Goal: Task Accomplishment & Management: Complete application form

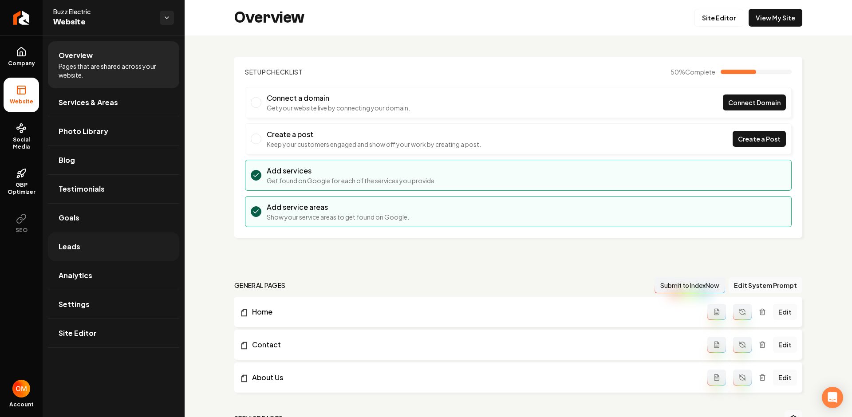
click at [99, 243] on link "Leads" at bounding box center [113, 246] width 131 height 28
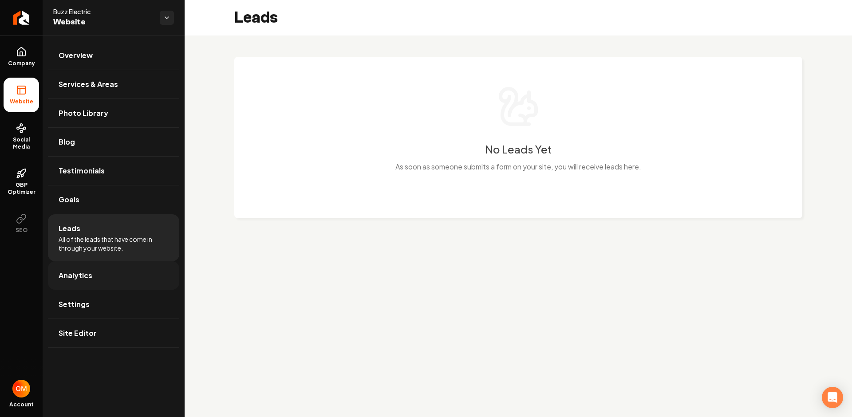
click at [84, 276] on span "Analytics" at bounding box center [76, 275] width 34 height 11
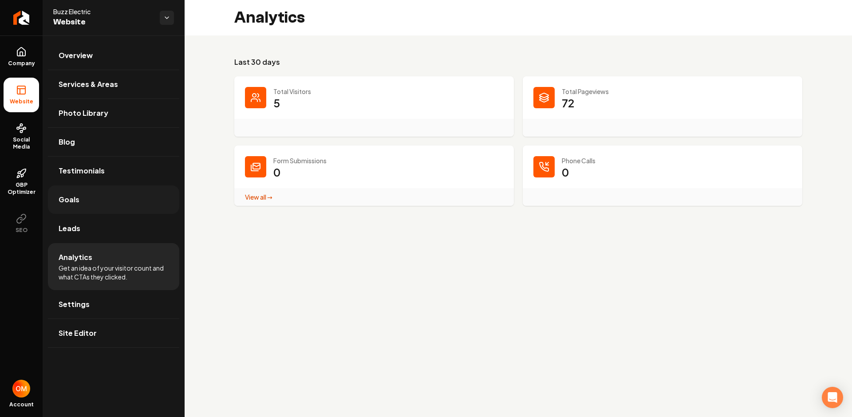
click at [91, 193] on link "Goals" at bounding box center [113, 199] width 131 height 28
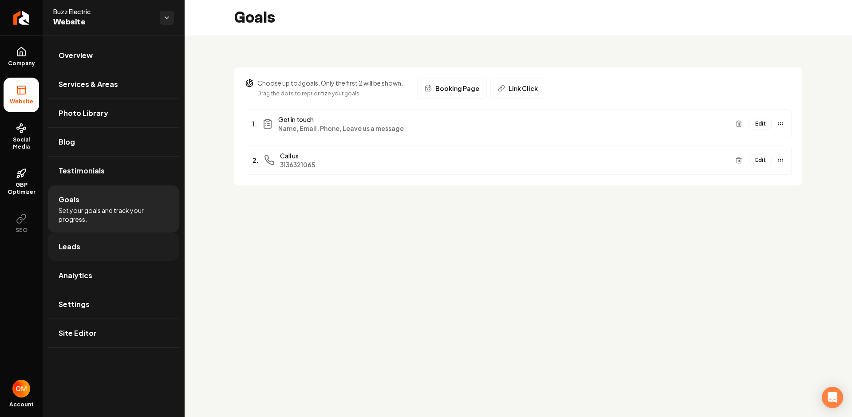
click at [90, 240] on link "Leads" at bounding box center [113, 246] width 131 height 28
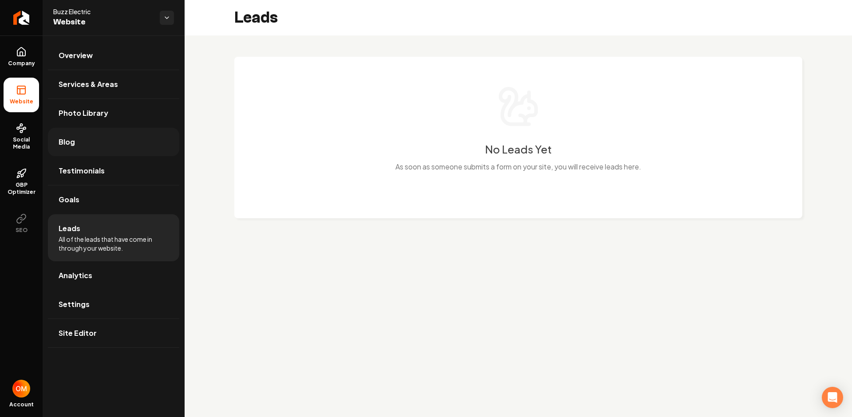
click at [103, 153] on link "Blog" at bounding box center [113, 142] width 131 height 28
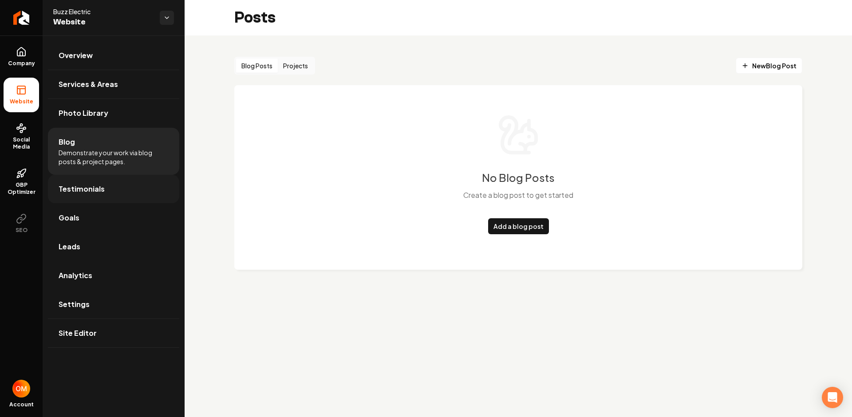
click at [76, 191] on span "Testimonials" at bounding box center [82, 189] width 46 height 11
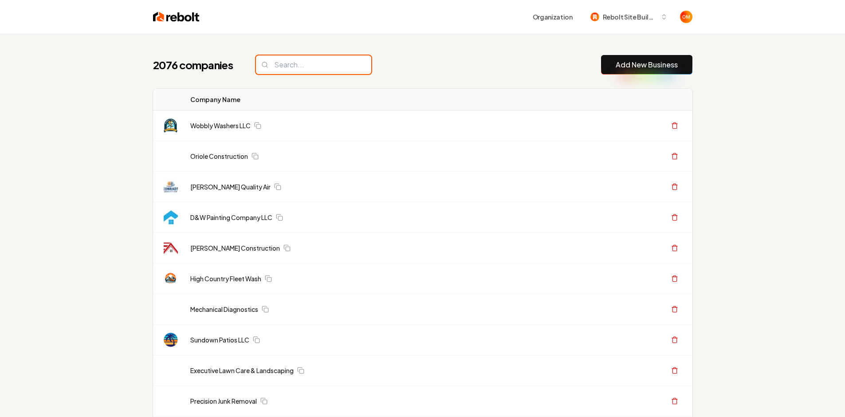
click at [280, 71] on input "search" at bounding box center [313, 64] width 115 height 19
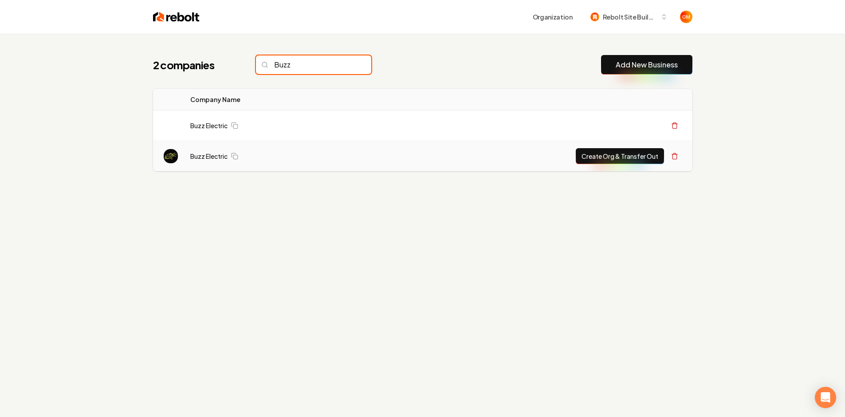
type input "Buzz"
click at [575, 157] on div "Create Org & Transfer Out" at bounding box center [521, 156] width 321 height 16
click at [583, 154] on button "Create Org & Transfer Out" at bounding box center [620, 156] width 88 height 16
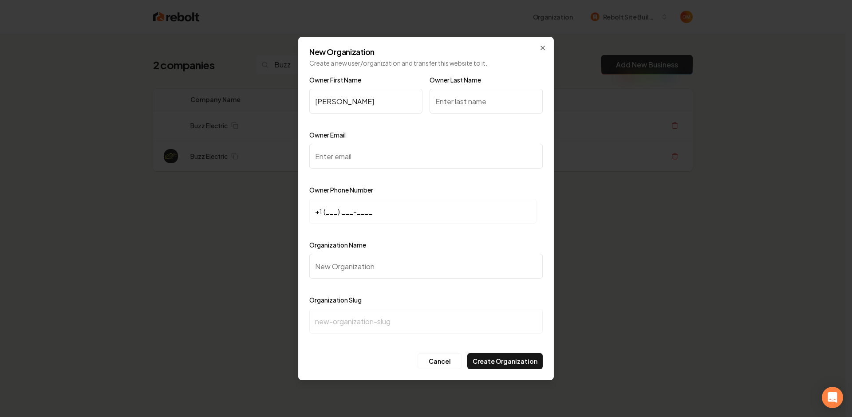
type input "Tracy"
click at [466, 95] on input "Owner Last Name" at bounding box center [485, 101] width 113 height 25
click at [351, 155] on input "Owner Email" at bounding box center [425, 156] width 233 height 25
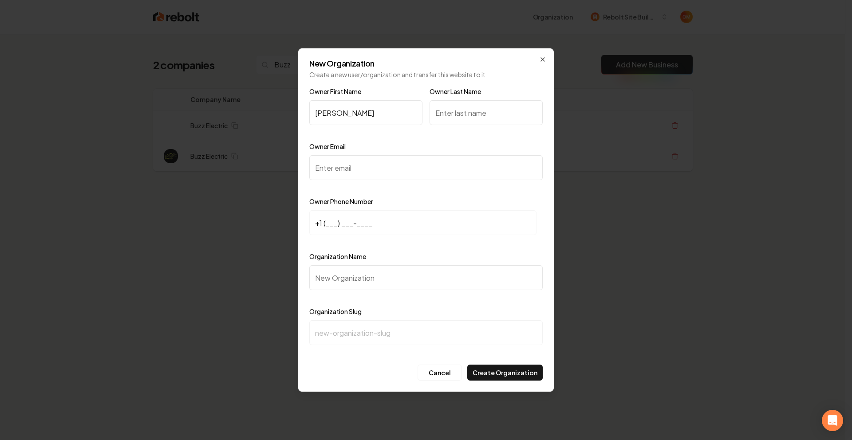
click at [351, 223] on input "+1 (___) ___-____" at bounding box center [422, 222] width 227 height 25
drag, startPoint x: 355, startPoint y: 191, endPoint x: 355, endPoint y: 177, distance: 14.6
click at [354, 189] on div at bounding box center [425, 188] width 233 height 9
click at [355, 176] on input "Owner Email" at bounding box center [425, 167] width 233 height 25
paste input "buzzelectricco@gmail.com"
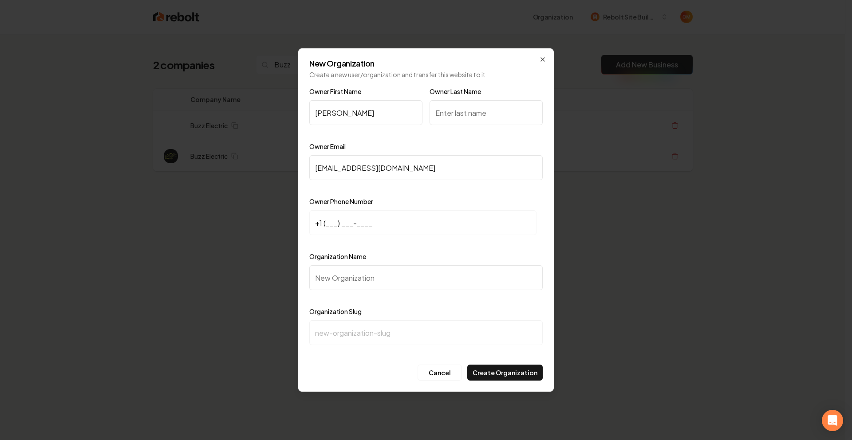
type input "buzzelectricco@gmail.com"
drag, startPoint x: 325, startPoint y: 218, endPoint x: 338, endPoint y: 220, distance: 12.5
click at [325, 218] on input "+1 (___) ___-____" at bounding box center [422, 222] width 227 height 25
paste input "313) 632-1065"
type input "+1 (313) 632-1065"
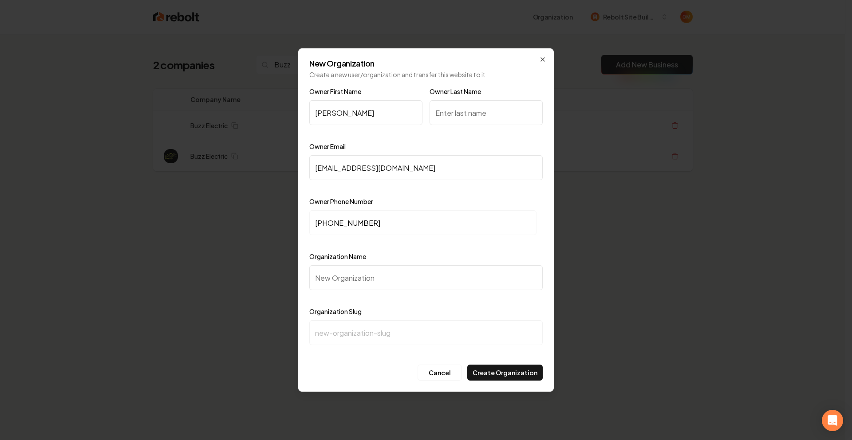
click at [376, 276] on input "Organization Name" at bounding box center [425, 277] width 233 height 25
type input "B"
type input "b"
type input "Bu"
type input "bu"
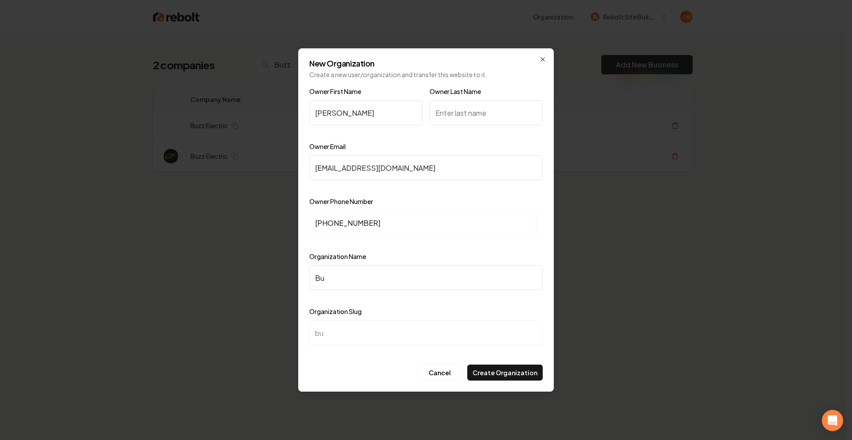
type input "Buz"
type input "buz"
type input "Buzz"
type input "buzz"
type input "Buzz E"
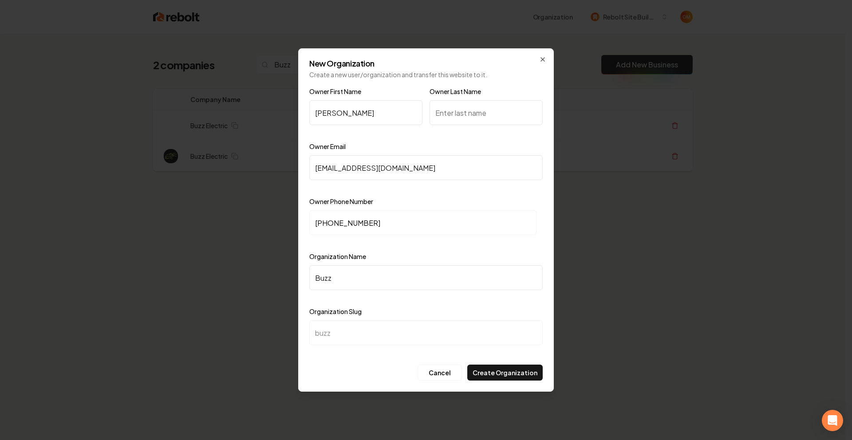
type input "buzz-e"
type input "Buzz El"
type input "buzz-el"
type input "Buzz Ele"
type input "buzz-ele"
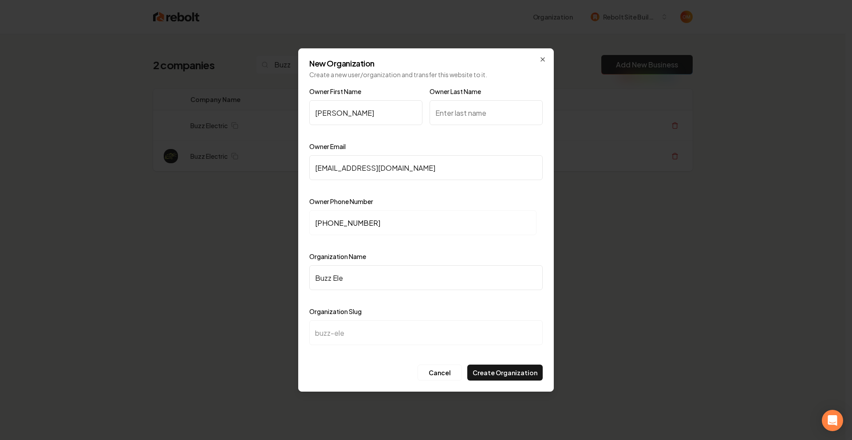
type input "Buzz Elec"
type input "buzz-elec"
type input "Buzz Elect"
type input "buzz-elect"
type input "Buzz Electr"
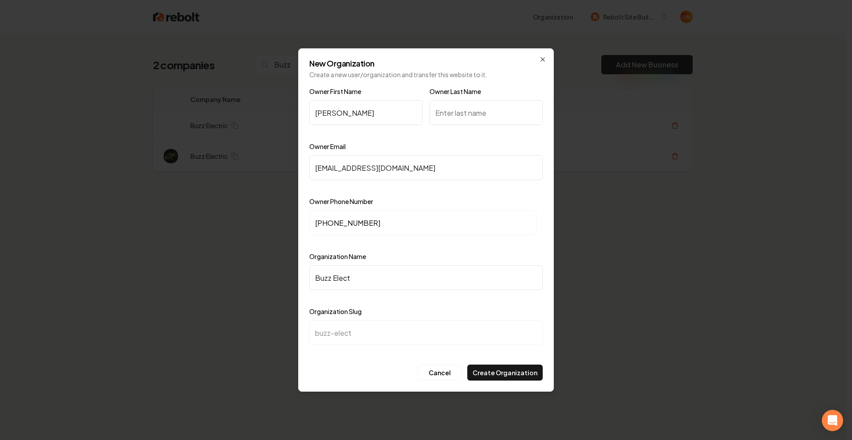
type input "buzz-electr"
type input "Buzz Electro"
type input "buzz-electro"
type input "Buzz Electroc"
type input "buzz-electroc"
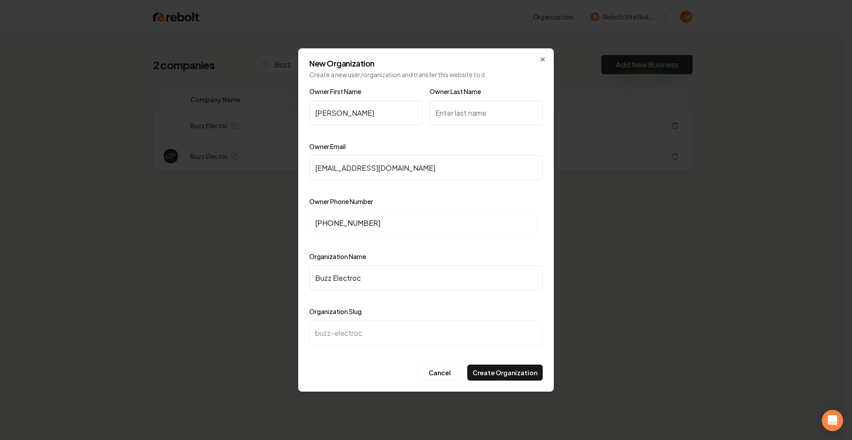
type input "Buzz Electro"
type input "buzz-electro"
type input "Buzz Electr"
type input "buzz-electr"
type input "Buzz Electri"
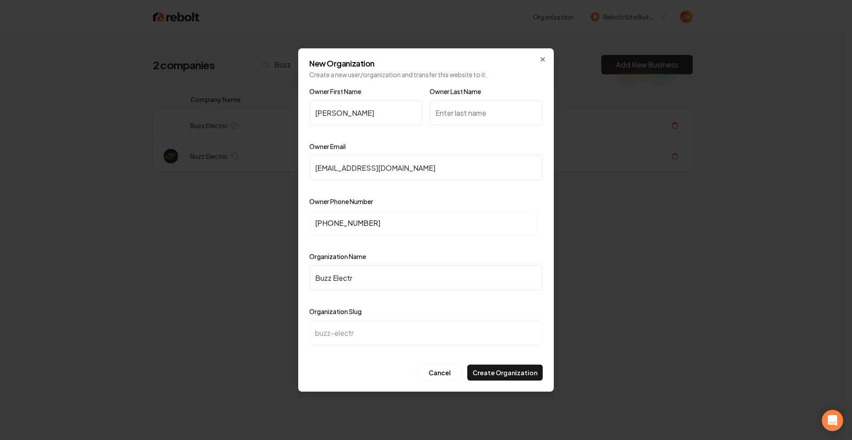
type input "buzz-electri"
type input "Buzz Electric"
type input "buzz-electric"
type input "Buzz Electric"
click at [499, 102] on input "Owner Last Name" at bounding box center [485, 112] width 113 height 25
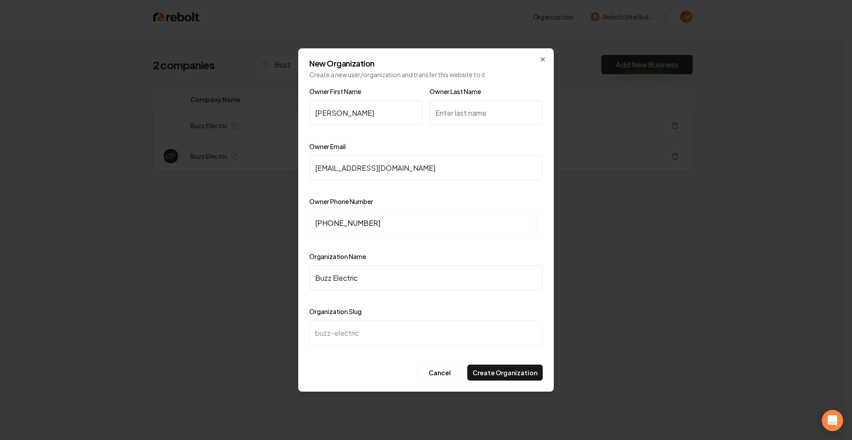
type input "O"
type input "Electric"
click at [526, 356] on div at bounding box center [425, 353] width 233 height 9
click at [524, 371] on button "Create Organization" at bounding box center [504, 373] width 75 height 16
click at [509, 372] on button "Create Organization" at bounding box center [504, 373] width 75 height 16
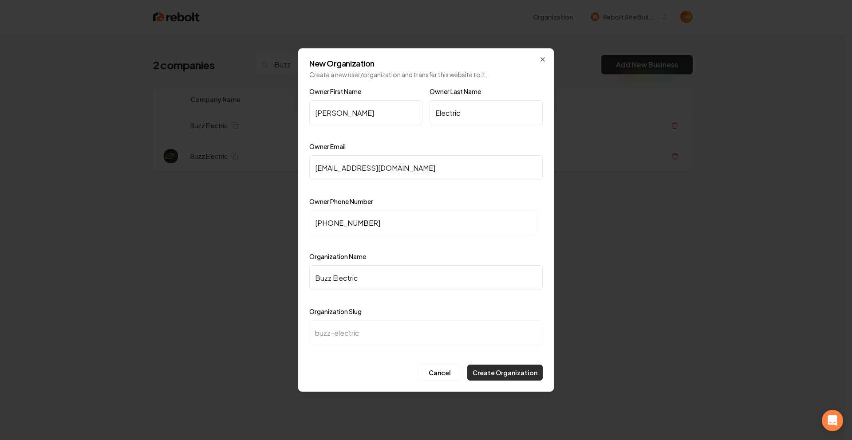
click at [484, 374] on button "Create Organization" at bounding box center [504, 373] width 75 height 16
click at [446, 375] on button "Cancel" at bounding box center [439, 373] width 44 height 16
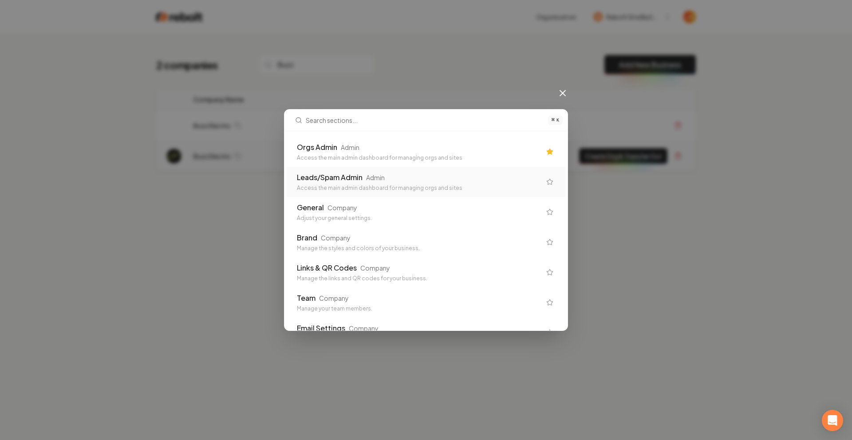
click at [386, 169] on div "Leads/Spam Admin Admin Access the main admin dashboard for managing orgs and si…" at bounding box center [425, 182] width 279 height 30
click at [405, 157] on div "Access the main admin dashboard for managing orgs and sites" at bounding box center [419, 157] width 244 height 7
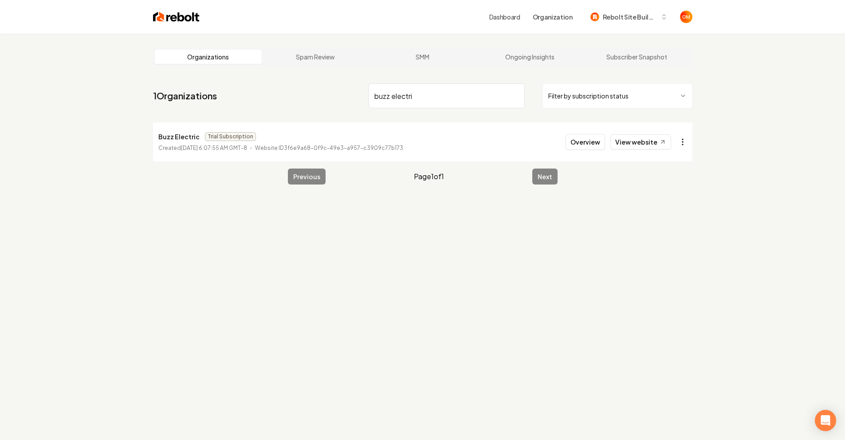
type input "buzz electri"
click at [684, 143] on html "Dashboard Organization Rebolt Site Builder Organizations Spam Review SMM Ongoin…" at bounding box center [422, 220] width 845 height 440
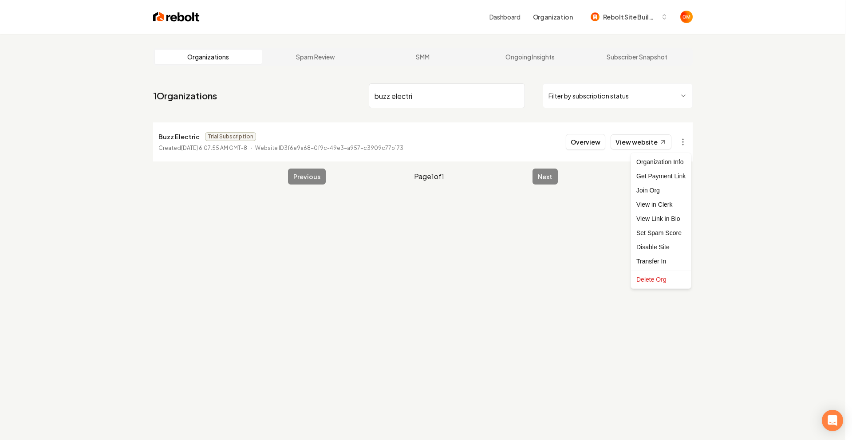
click at [591, 145] on html "Dashboard Organization Rebolt Site Builder Organizations Spam Review SMM Ongoin…" at bounding box center [426, 220] width 852 height 440
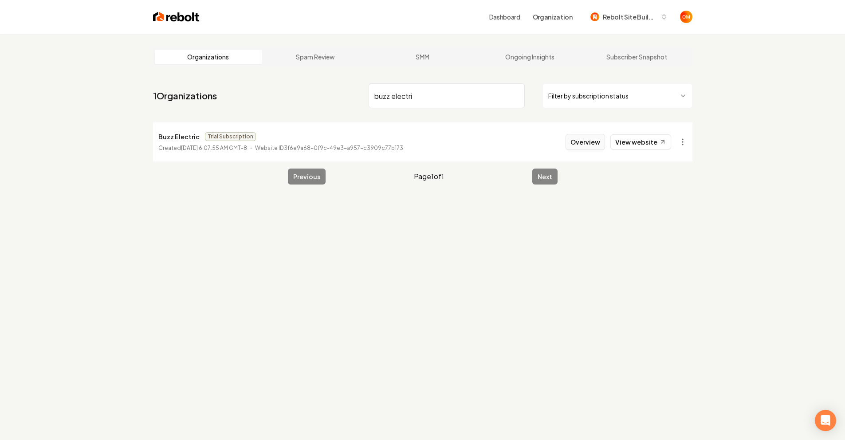
click at [590, 144] on button "Overview" at bounding box center [585, 142] width 39 height 16
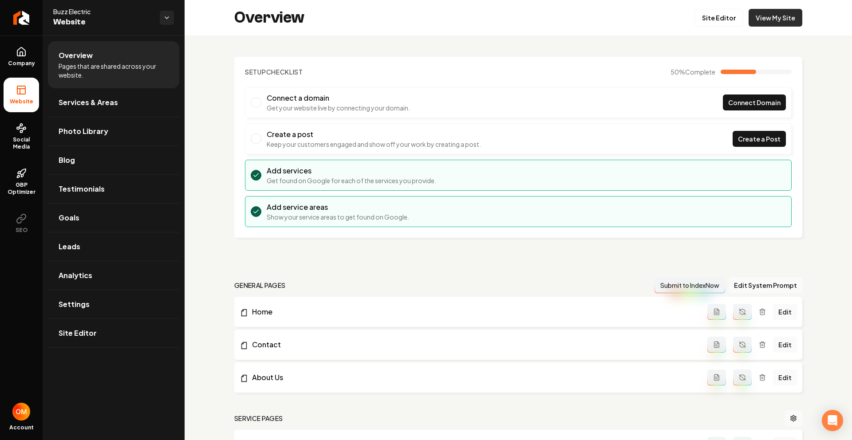
click at [758, 22] on link "View My Site" at bounding box center [775, 18] width 54 height 18
click at [17, 33] on link "Return to dashboard" at bounding box center [21, 17] width 43 height 35
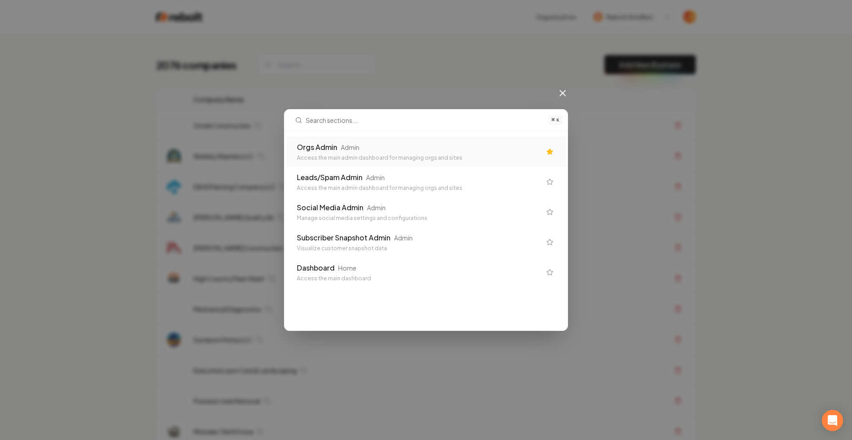
click at [397, 147] on div "Orgs Admin Admin" at bounding box center [419, 147] width 244 height 11
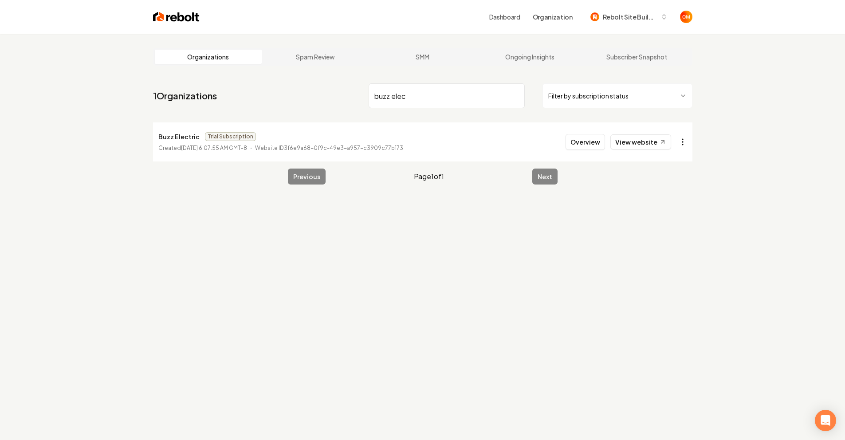
type input "buzz elec"
click at [681, 145] on html "Dashboard Organization Rebolt Site Builder Organizations Spam Review SMM Ongoin…" at bounding box center [426, 220] width 852 height 440
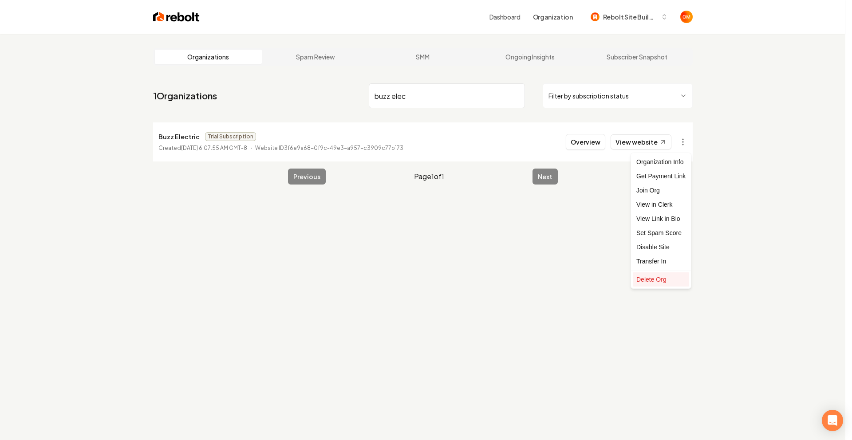
click at [658, 278] on div "Delete Org" at bounding box center [661, 279] width 56 height 14
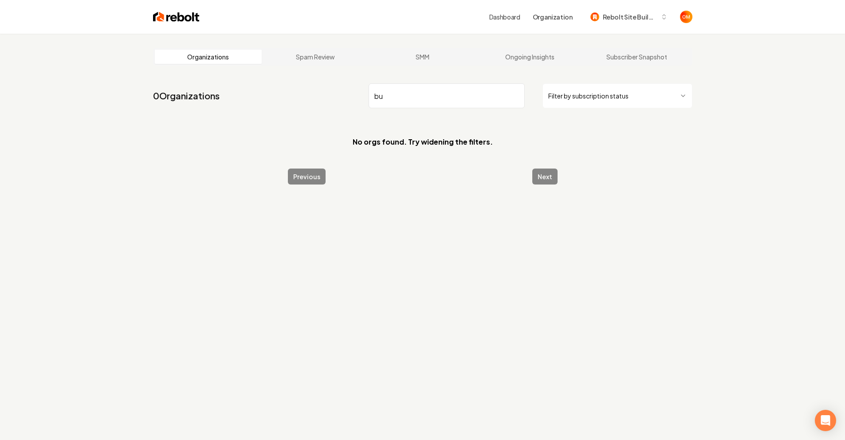
type input "b"
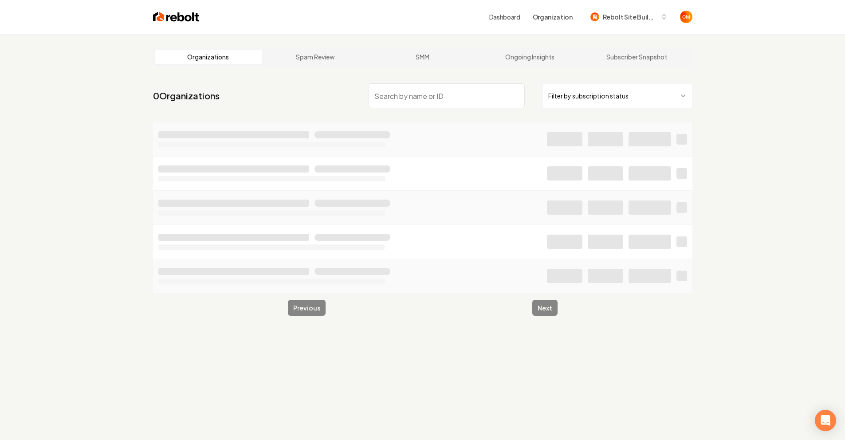
click at [177, 15] on img at bounding box center [176, 17] width 47 height 12
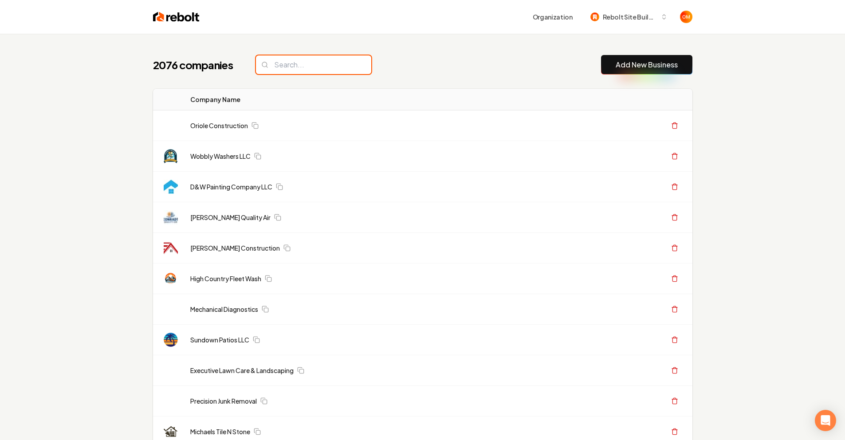
click at [311, 71] on input "search" at bounding box center [313, 64] width 115 height 19
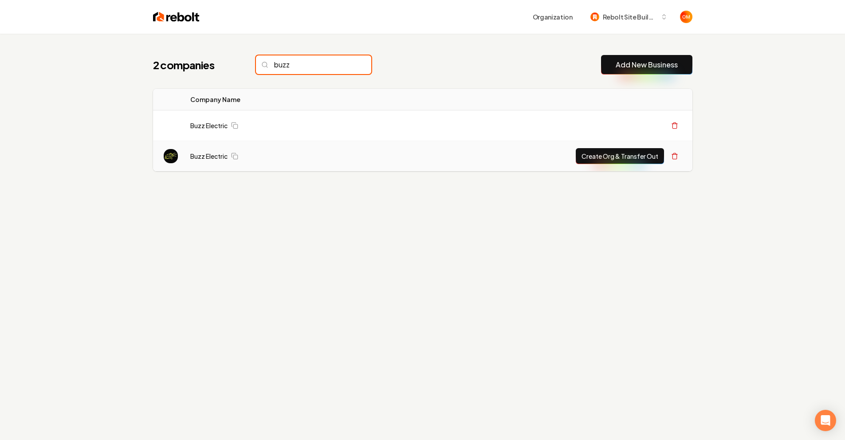
type input "buzz"
click at [595, 153] on button "Create Org & Transfer Out" at bounding box center [620, 156] width 88 height 16
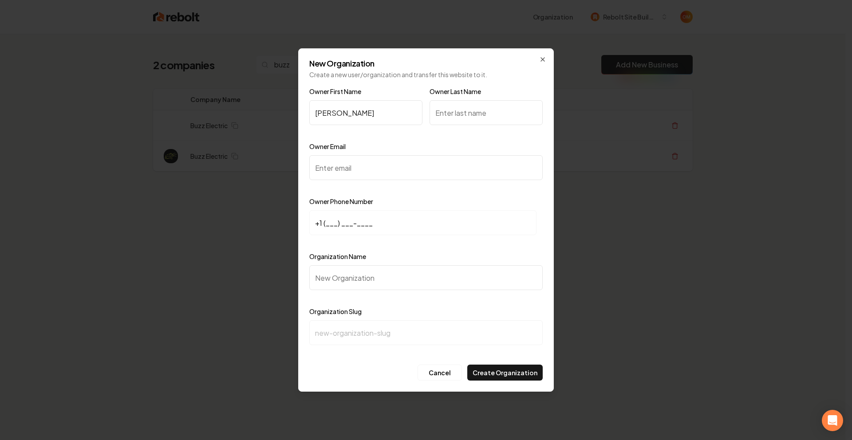
type input "Tracy"
click at [456, 117] on input "Owner Last Name" at bounding box center [485, 112] width 113 height 25
type input "Electric"
click at [405, 168] on input "Owner Email" at bounding box center [425, 167] width 233 height 25
paste input "buzzelectricco@gmail.com"
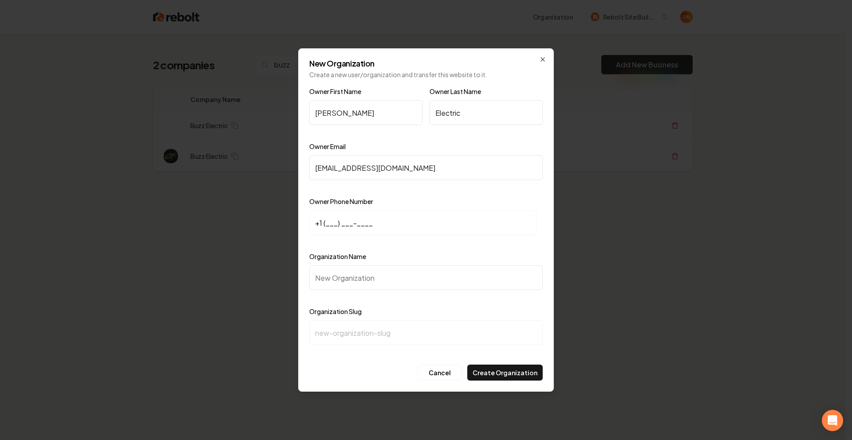
type input "buzzelectricco@gmail.com"
click at [326, 226] on input "+1 (___) ___-____" at bounding box center [422, 222] width 227 height 25
paste input "313) 632-1065"
type input "+1 (313) 632-1065"
click at [337, 271] on input "Organization Name" at bounding box center [425, 277] width 233 height 25
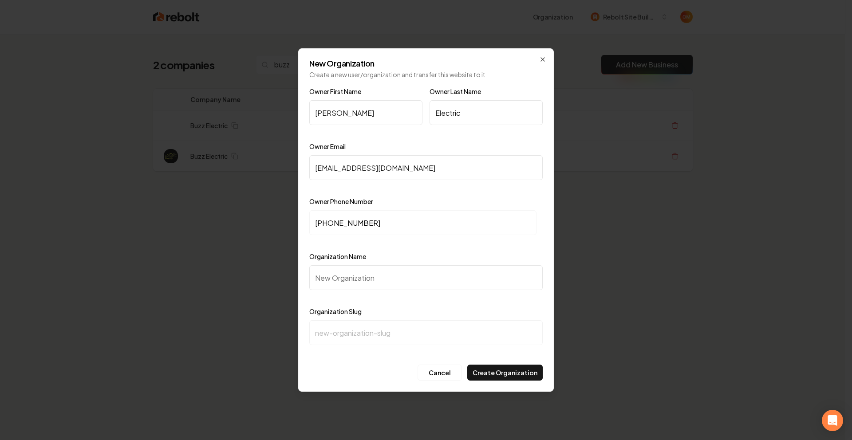
type input "B"
type input "b"
type input "Bu"
type input "bu"
type input "Buz"
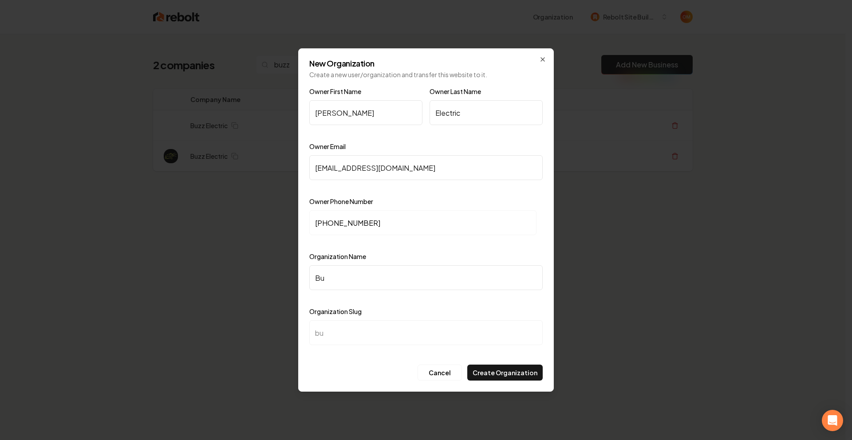
type input "buz"
type input "Buzz"
type input "buzz"
type input "Buzz E"
type input "buzz-e"
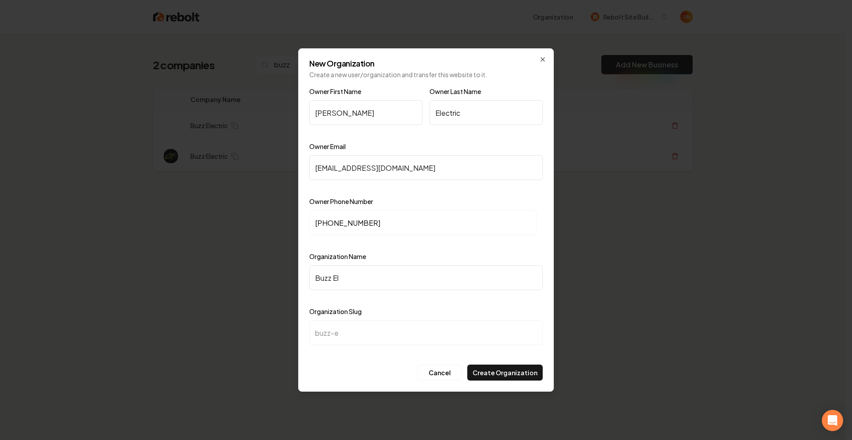
type input "Buzz Ele"
type input "buzz-ele"
type input "Buzz Elec"
type input "buzz-elec"
type input "Buzz Elect"
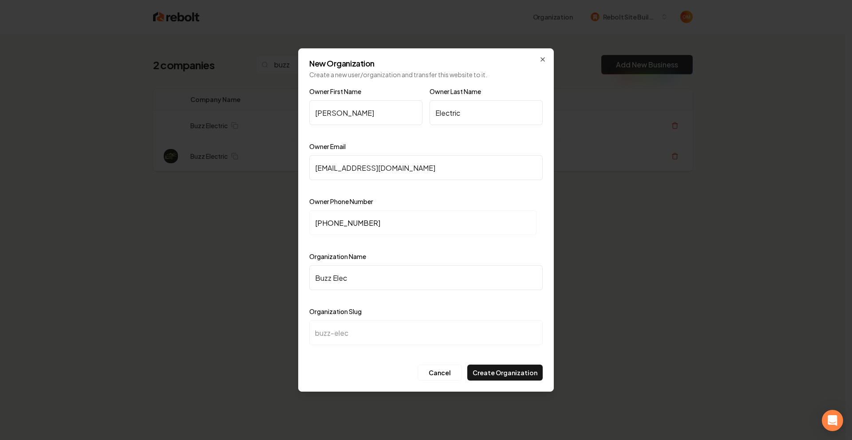
type input "buzz-elect"
type input "Buzz Electr"
type input "buzz-electr"
type input "Buzz Electri"
type input "buzz-electri"
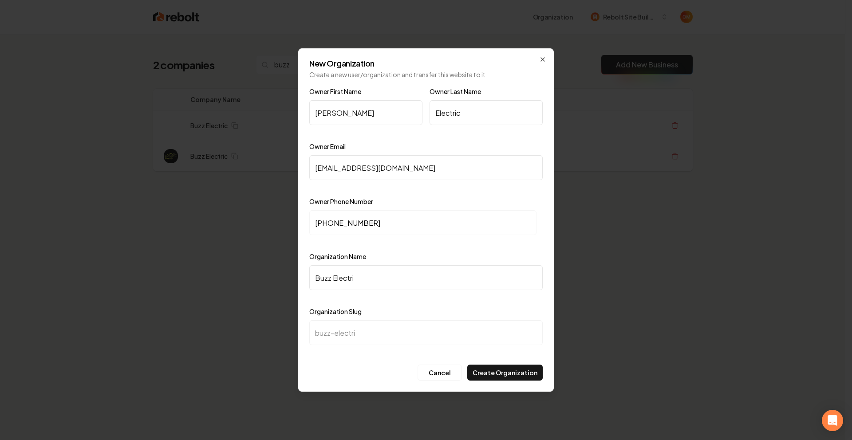
type input "Buzz Electric"
type input "buzz-electric"
type input "Buzz Electric"
click at [494, 241] on div at bounding box center [425, 243] width 233 height 9
click at [519, 376] on button "Create Organization" at bounding box center [504, 373] width 75 height 16
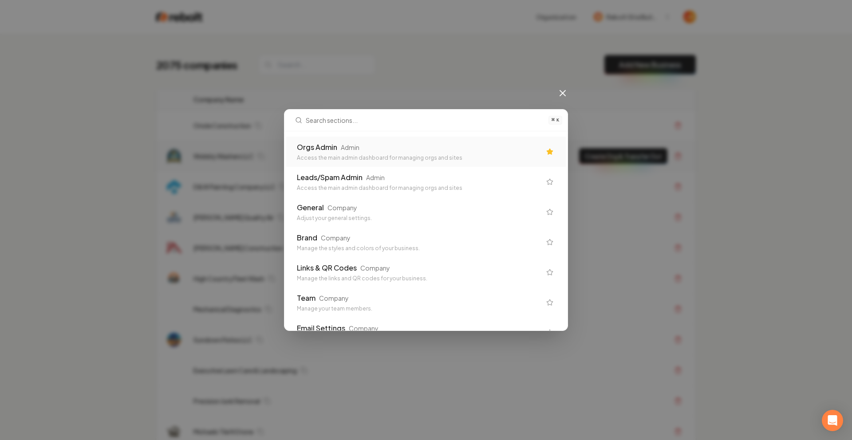
click at [418, 145] on div "Orgs Admin Admin" at bounding box center [419, 147] width 244 height 11
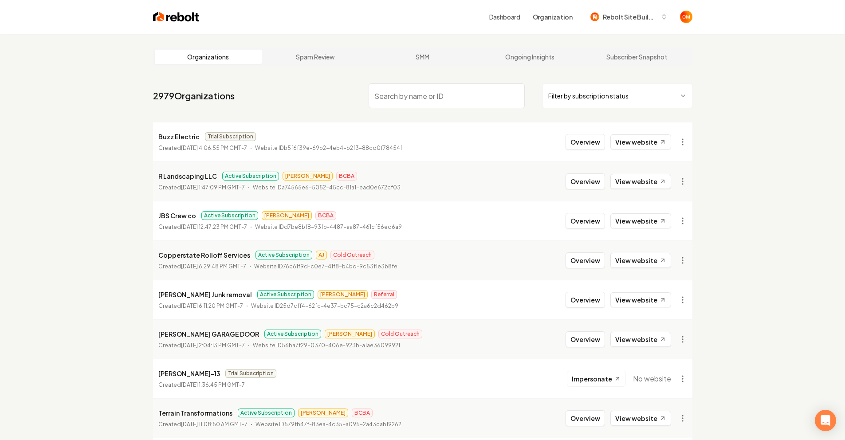
click at [690, 145] on html "Dashboard Organization Rebolt Site Builder Organizations Spam Review SMM Ongoin…" at bounding box center [422, 220] width 845 height 440
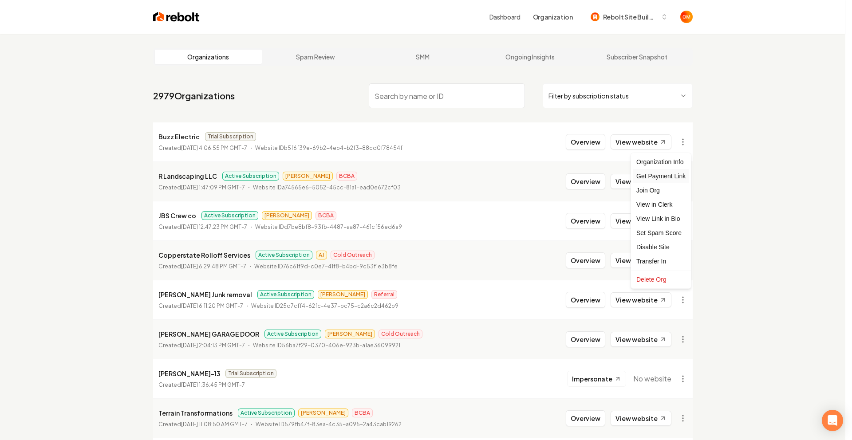
click at [674, 176] on div "Get Payment Link" at bounding box center [661, 176] width 56 height 14
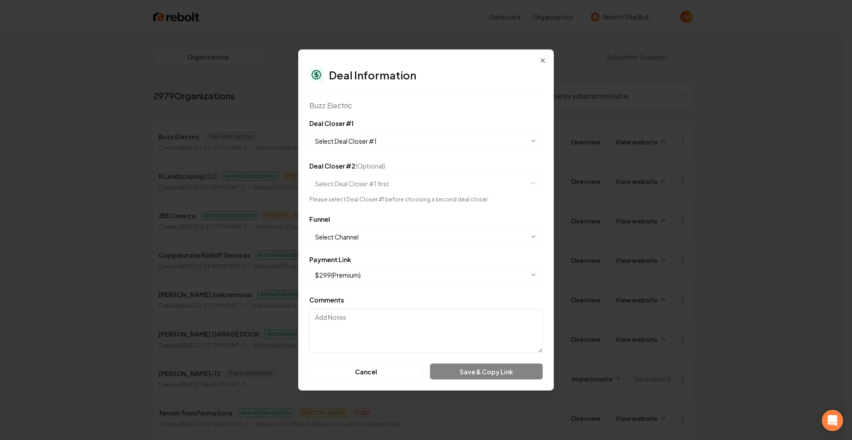
click at [350, 132] on body "Dashboard Organization Rebolt Site Builder Organizations Spam Review SMM Ongoin…" at bounding box center [422, 220] width 845 height 440
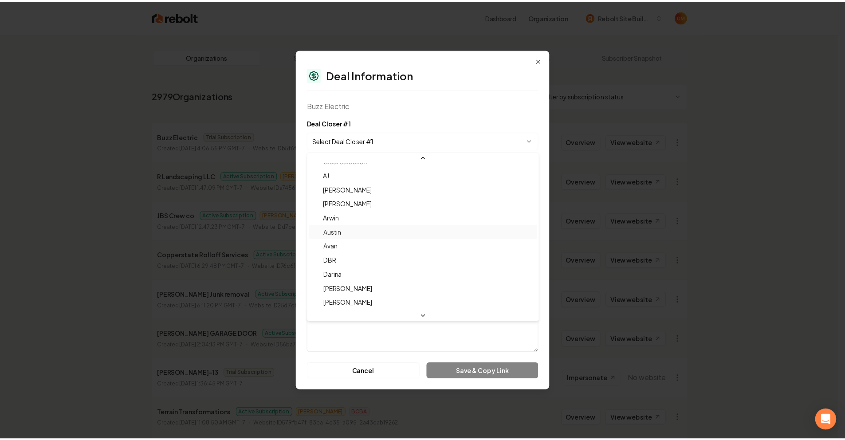
scroll to position [29, 0]
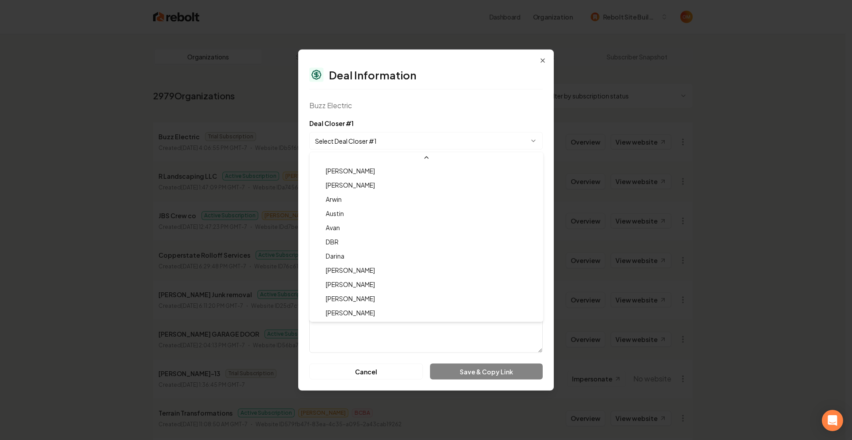
select select "**********"
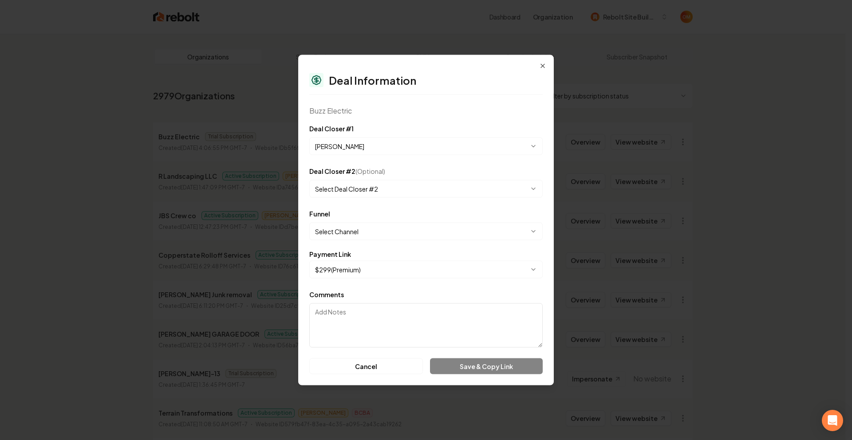
click at [362, 238] on body "Dashboard Organization Rebolt Site Builder Organizations Spam Review SMM Ongoin…" at bounding box center [422, 220] width 845 height 440
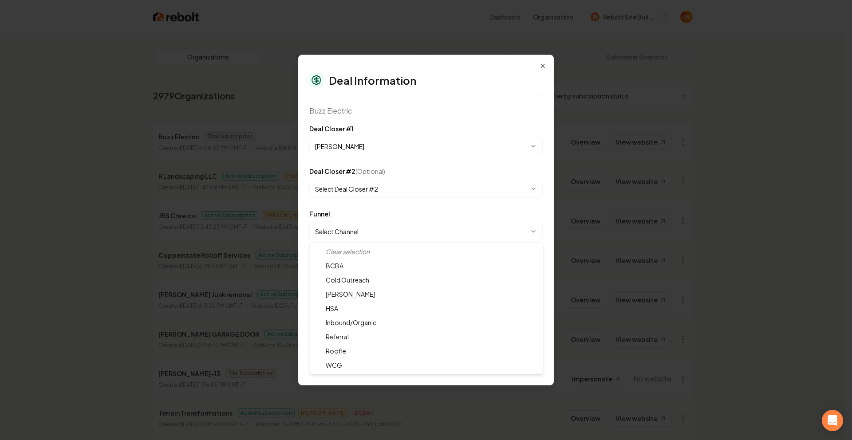
select select "**********"
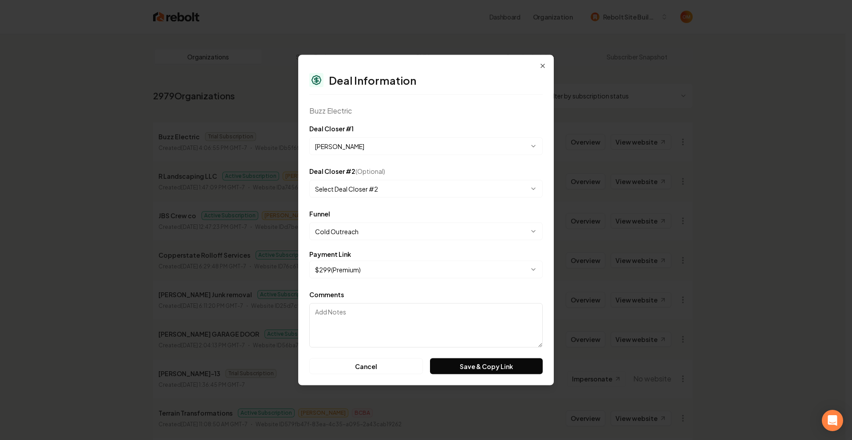
click at [455, 0] on html "Dashboard Organization Rebolt Site Builder Organizations Spam Review SMM Ongoin…" at bounding box center [426, 220] width 852 height 440
click at [479, 363] on button "Save & Copy Link" at bounding box center [486, 366] width 113 height 16
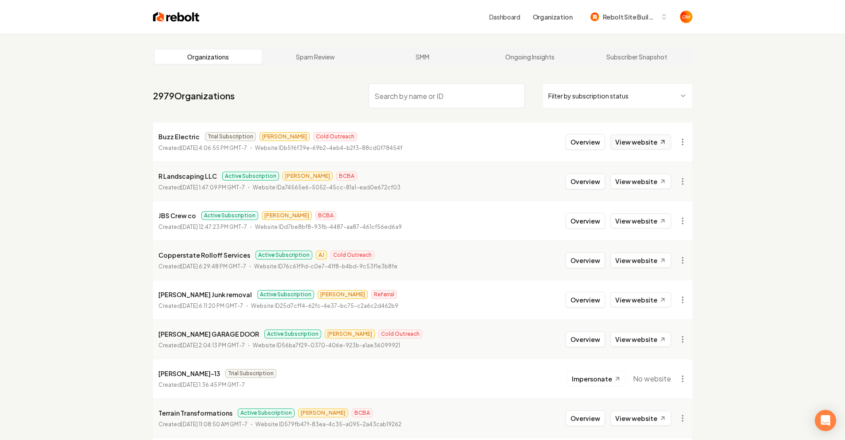
click at [630, 142] on link "View website" at bounding box center [640, 141] width 61 height 15
drag, startPoint x: 176, startPoint y: 17, endPoint x: 176, endPoint y: 12, distance: 4.9
click at [176, 18] on img at bounding box center [176, 17] width 47 height 12
